Goal: Transaction & Acquisition: Purchase product/service

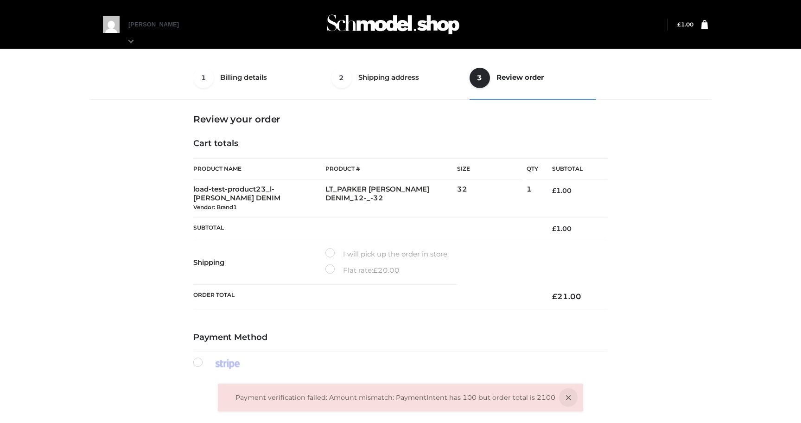
select select "**"
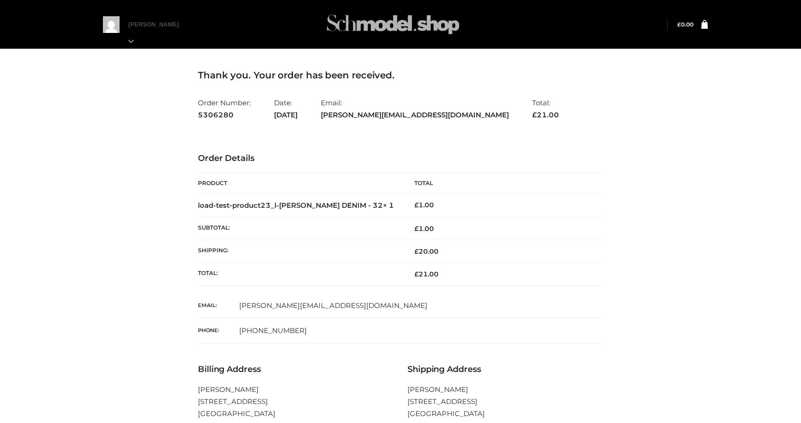
click at [366, 27] on img at bounding box center [392, 24] width 139 height 37
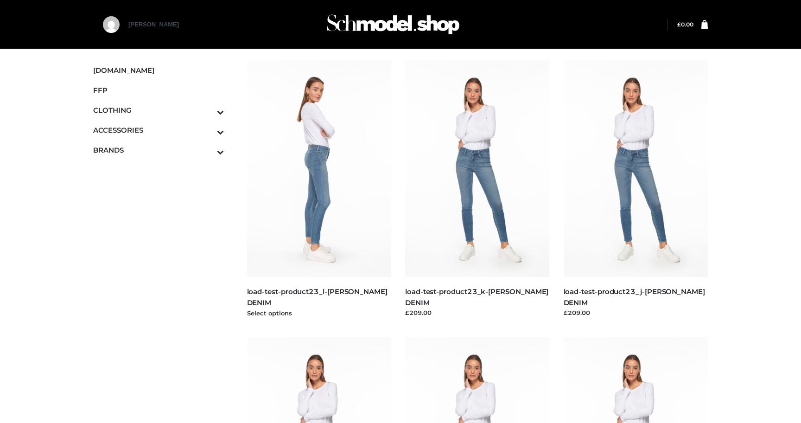
click at [323, 209] on img at bounding box center [319, 168] width 145 height 216
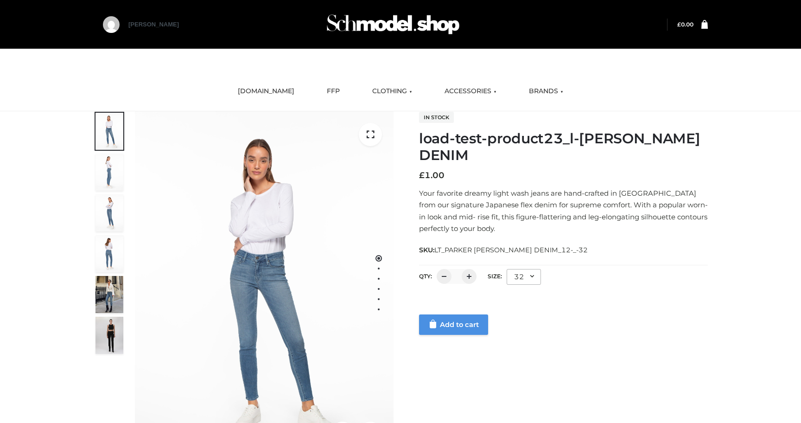
click at [442, 324] on link "Add to cart" at bounding box center [453, 324] width 69 height 20
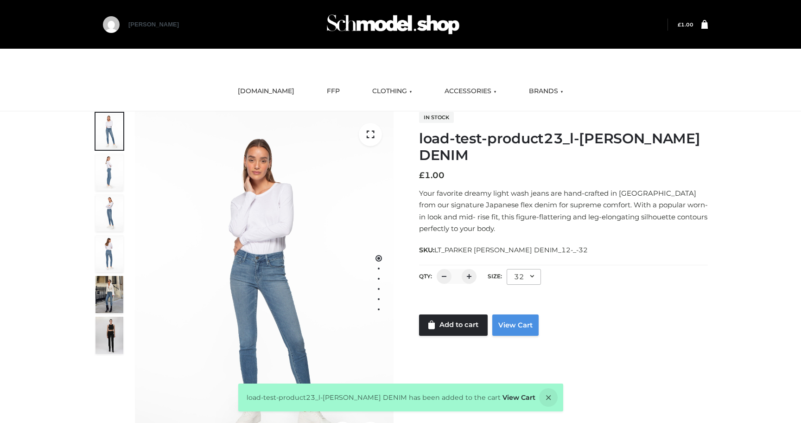
click at [514, 327] on link "View Cart" at bounding box center [515, 324] width 46 height 21
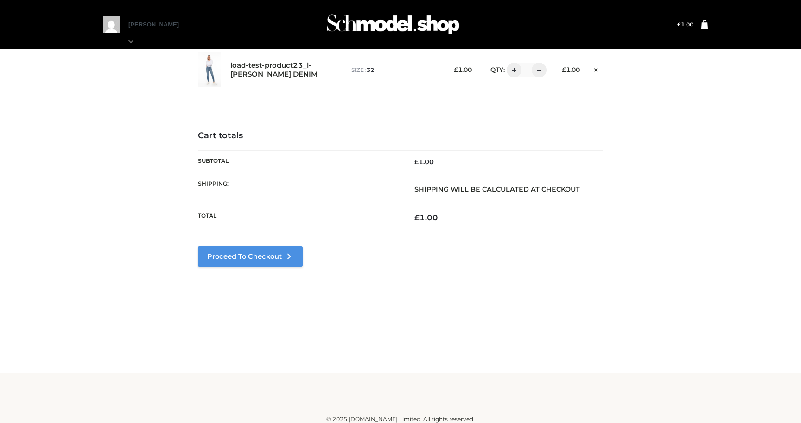
click at [277, 257] on link "Proceed to Checkout" at bounding box center [250, 256] width 105 height 20
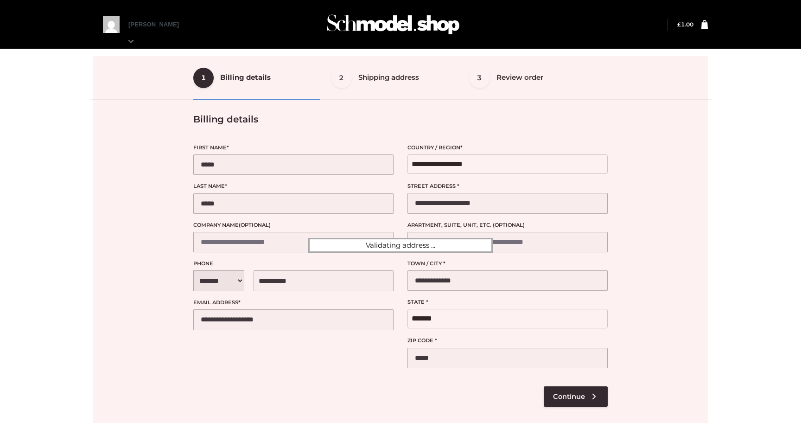
select select "**"
click at [582, 391] on div at bounding box center [400, 245] width 614 height 378
click at [571, 396] on div at bounding box center [400, 245] width 614 height 378
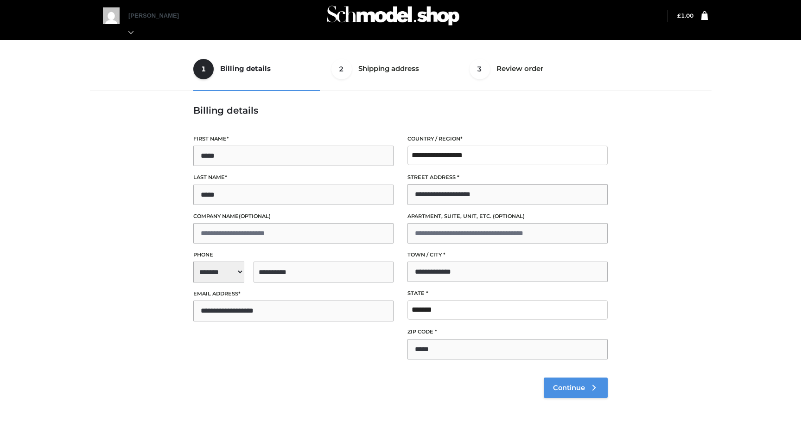
click at [569, 387] on span "Continue" at bounding box center [569, 387] width 32 height 8
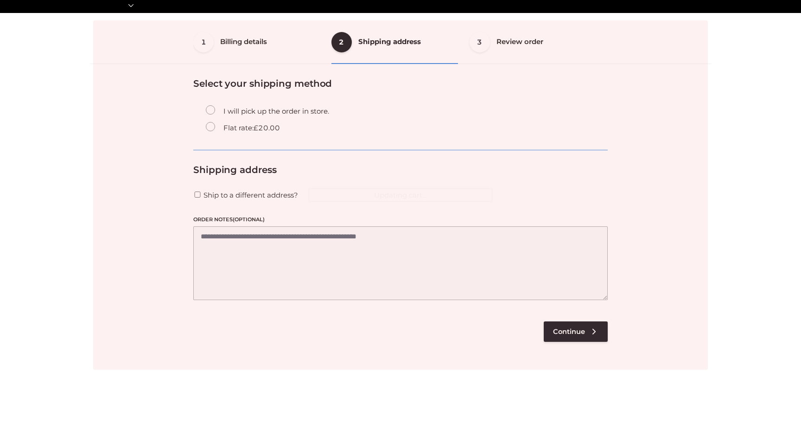
scroll to position [56, 0]
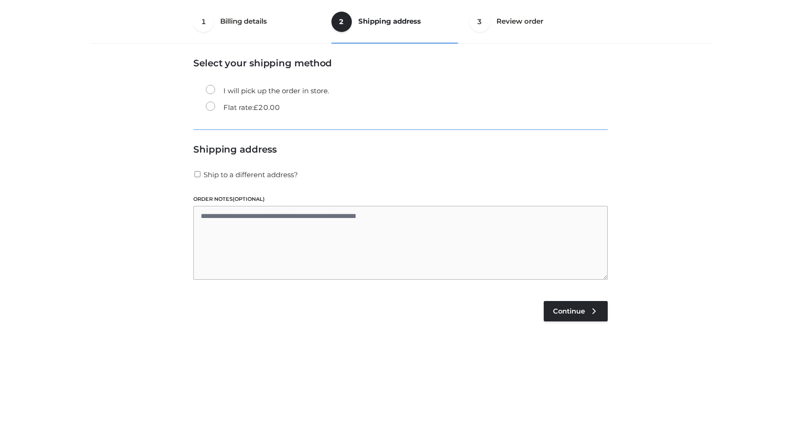
click at [262, 106] on bdi "£ 20.00" at bounding box center [266, 107] width 26 height 9
click at [565, 312] on span "Continue" at bounding box center [569, 311] width 32 height 8
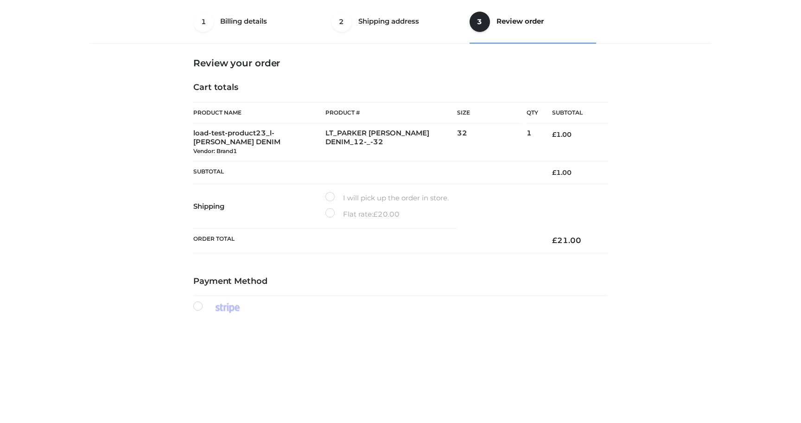
scroll to position [264, 0]
